Goal: Task Accomplishment & Management: Use online tool/utility

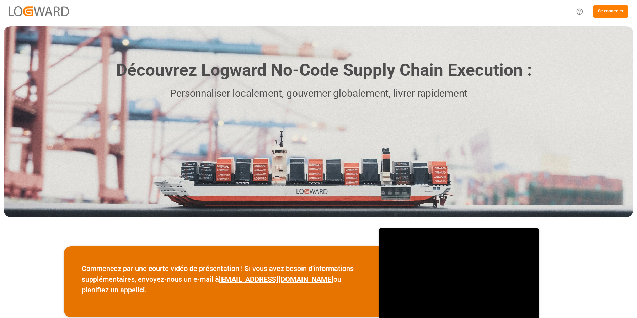
click at [601, 11] on font "Se connecter" at bounding box center [611, 11] width 26 height 5
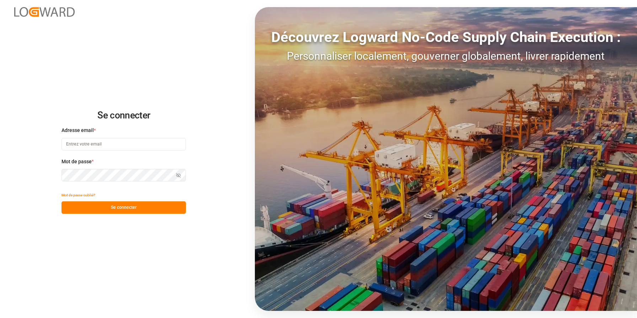
type input "[PERSON_NAME][EMAIL_ADDRESS][PERSON_NAME][DOMAIN_NAME]"
click at [103, 208] on button "Se connecter" at bounding box center [123, 207] width 124 height 12
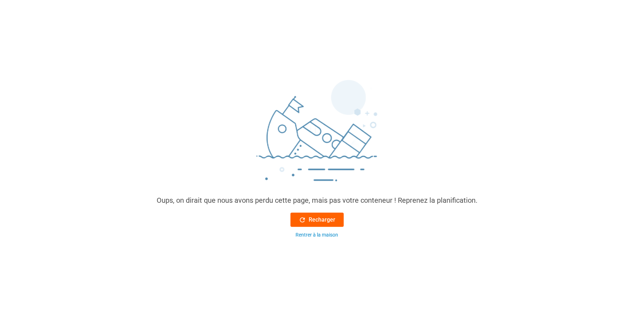
click at [328, 216] on button "Recharger" at bounding box center [317, 219] width 53 height 14
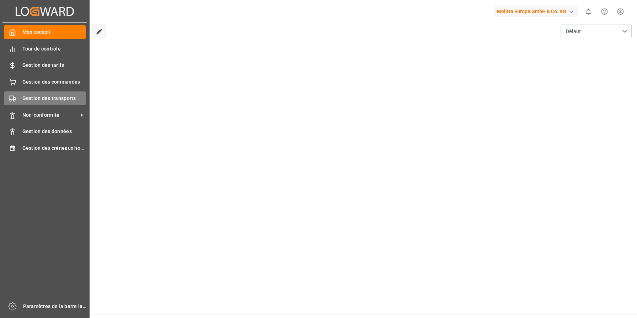
click at [44, 103] on div "Gestion des transports Gestion des transports" at bounding box center [45, 98] width 82 height 14
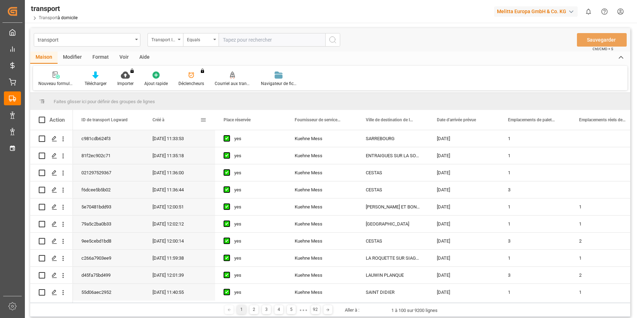
click at [199, 119] on div "Créé à" at bounding box center [176, 120] width 48 height 20
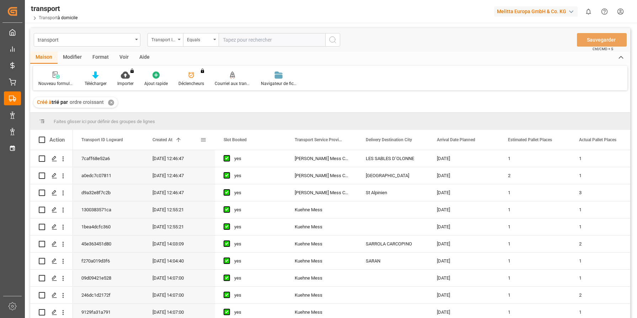
click at [206, 139] on span at bounding box center [203, 139] width 6 height 6
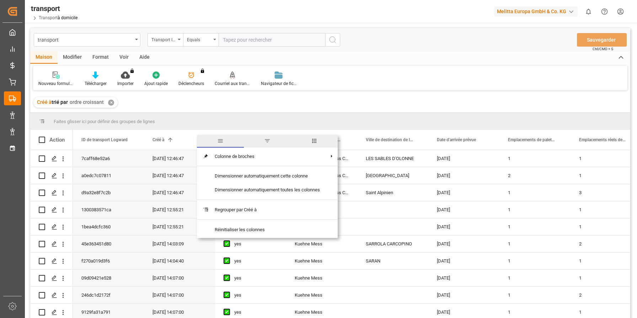
click at [270, 142] on span "filtre" at bounding box center [267, 140] width 6 height 6
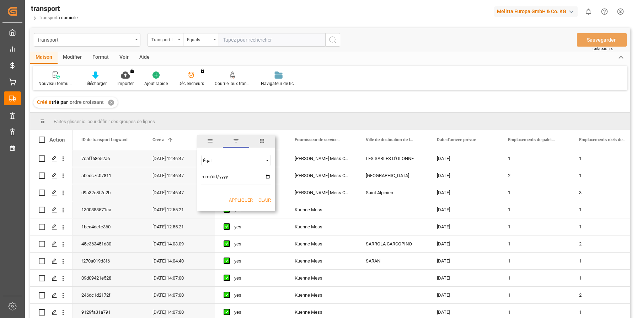
click at [269, 176] on input "date" at bounding box center [236, 178] width 70 height 14
type input "[DATE]"
click at [242, 198] on font "Appliquer" at bounding box center [241, 199] width 24 height 5
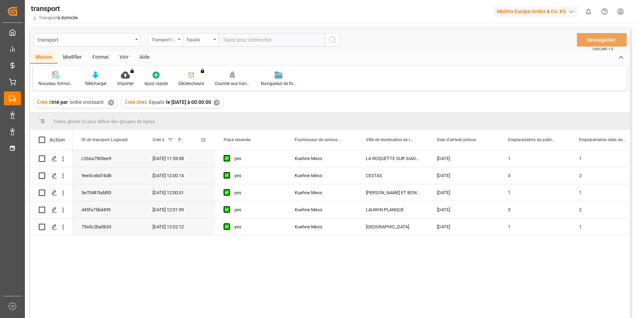
click at [169, 136] on span at bounding box center [170, 139] width 6 height 6
click at [205, 140] on span at bounding box center [203, 139] width 6 height 6
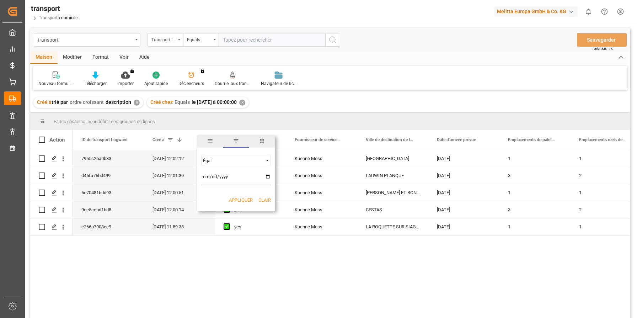
click at [265, 178] on input "[DATE]" at bounding box center [236, 178] width 70 height 14
type input "[DATE]"
click at [238, 201] on font "Appliquer" at bounding box center [241, 199] width 24 height 5
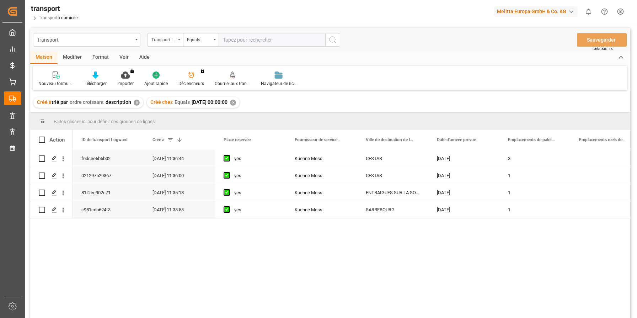
click at [585, 247] on div "f6dcee5b5b02 [DATE] 11:36:44 yes [PERSON_NAME] Mess CESTAS [DATE] 3 206.4245 02…" at bounding box center [351, 236] width 557 height 172
